Goal: Task Accomplishment & Management: Use online tool/utility

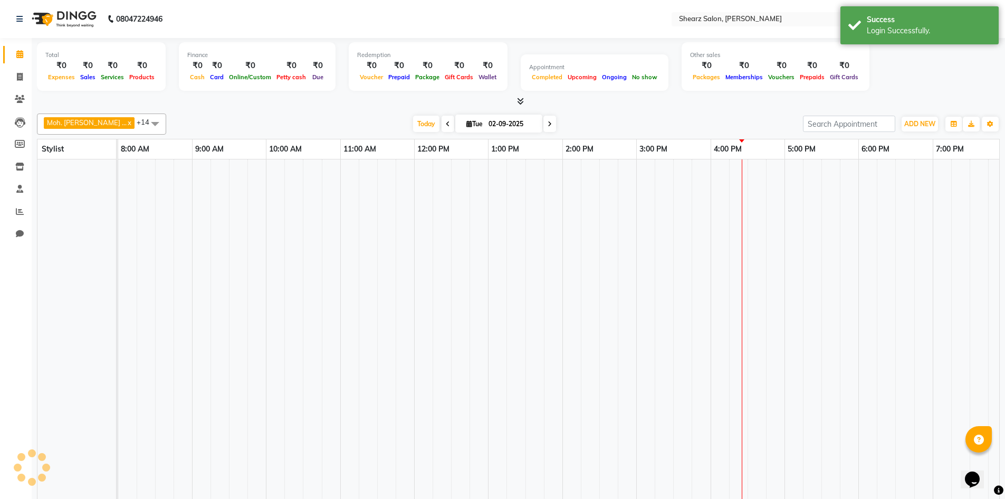
select select "en"
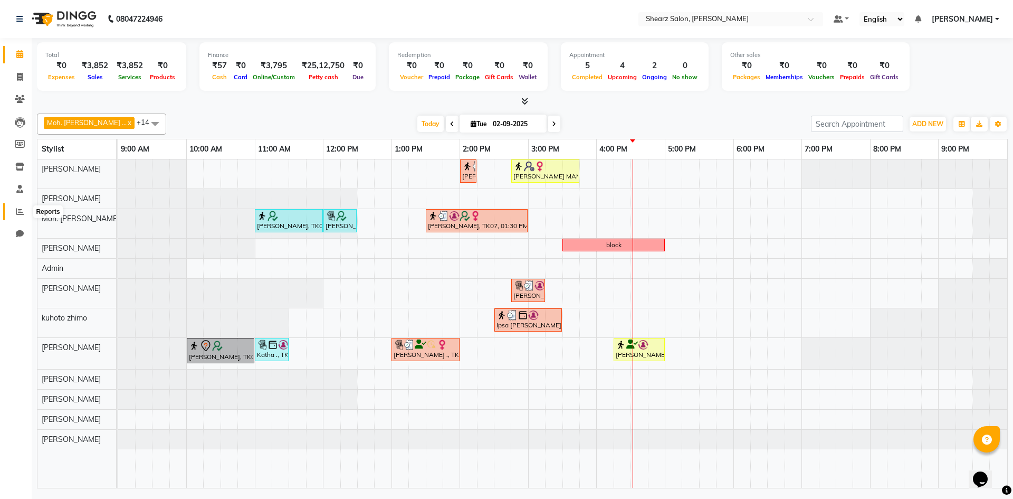
click at [22, 215] on icon at bounding box center [20, 211] width 8 height 8
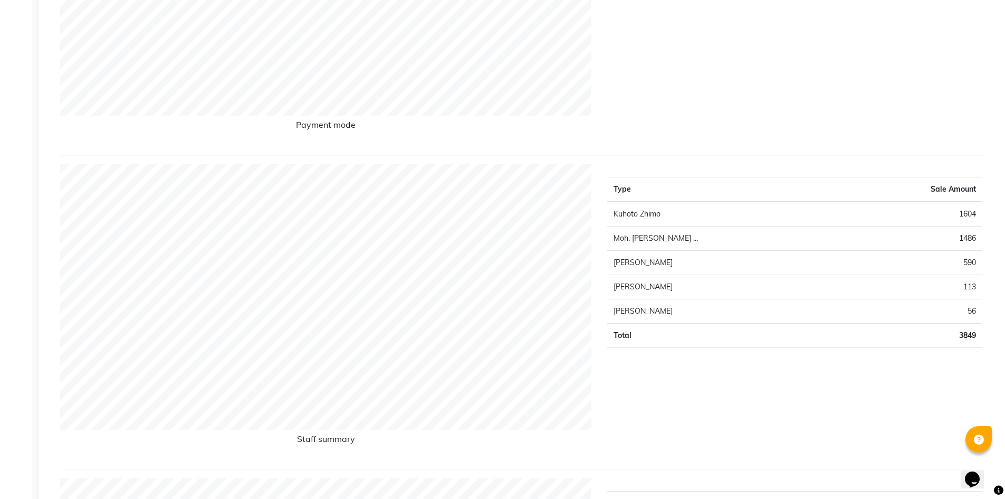
scroll to position [317, 0]
